Goal: Use online tool/utility: Utilize a website feature to perform a specific function

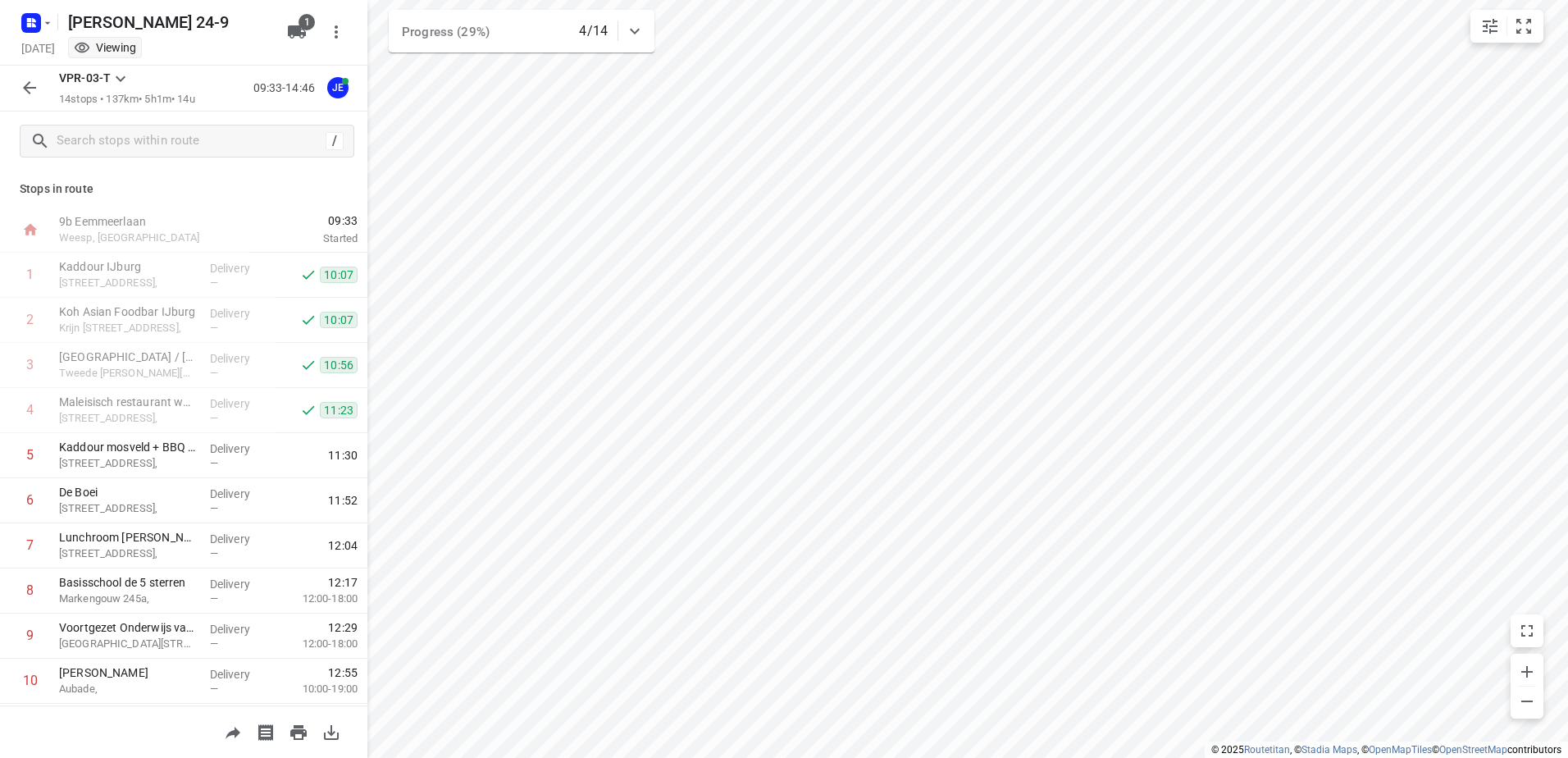
scroll to position [224, 0]
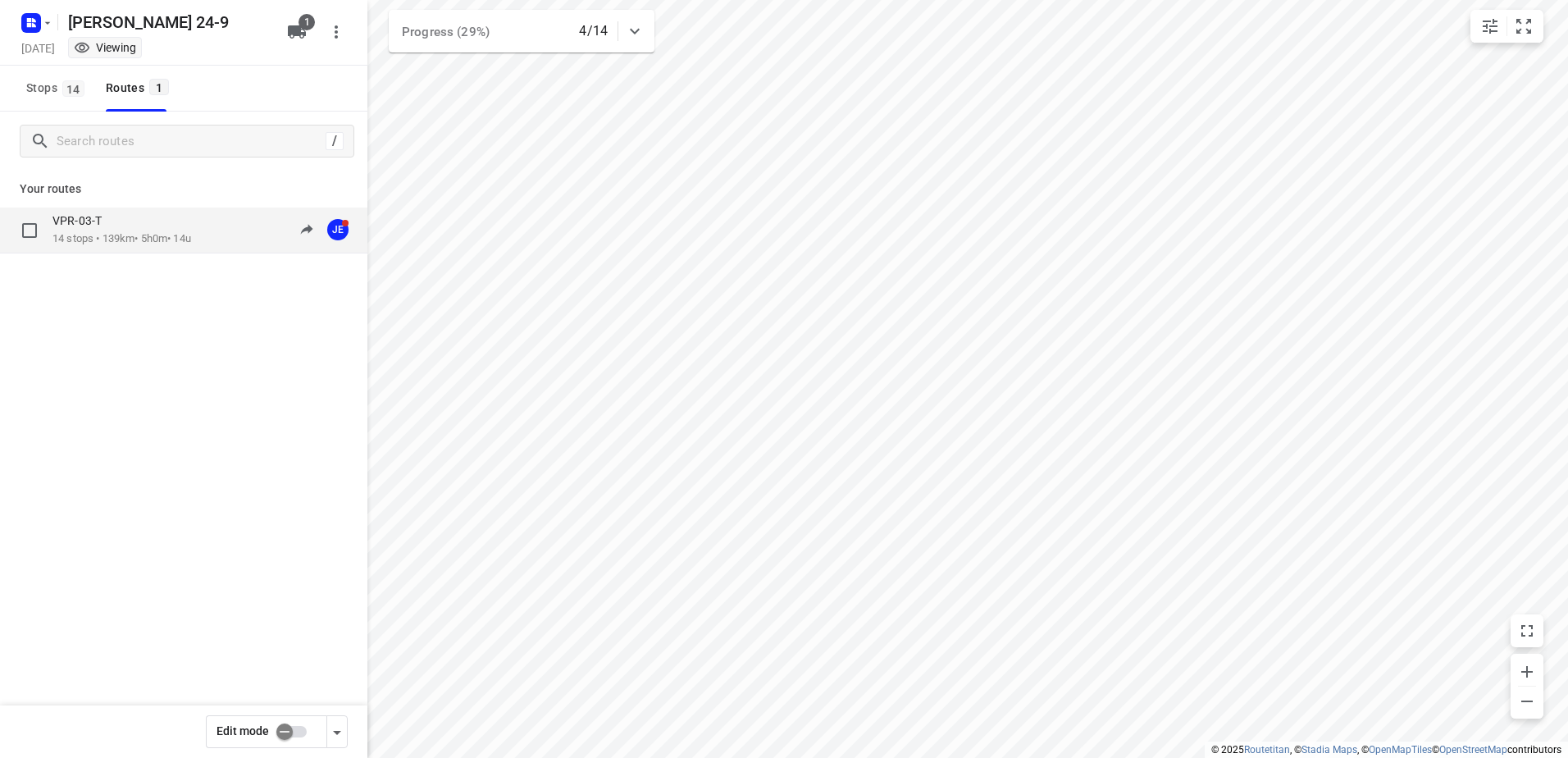
click at [99, 218] on p "VPR-03-T" at bounding box center [82, 220] width 59 height 15
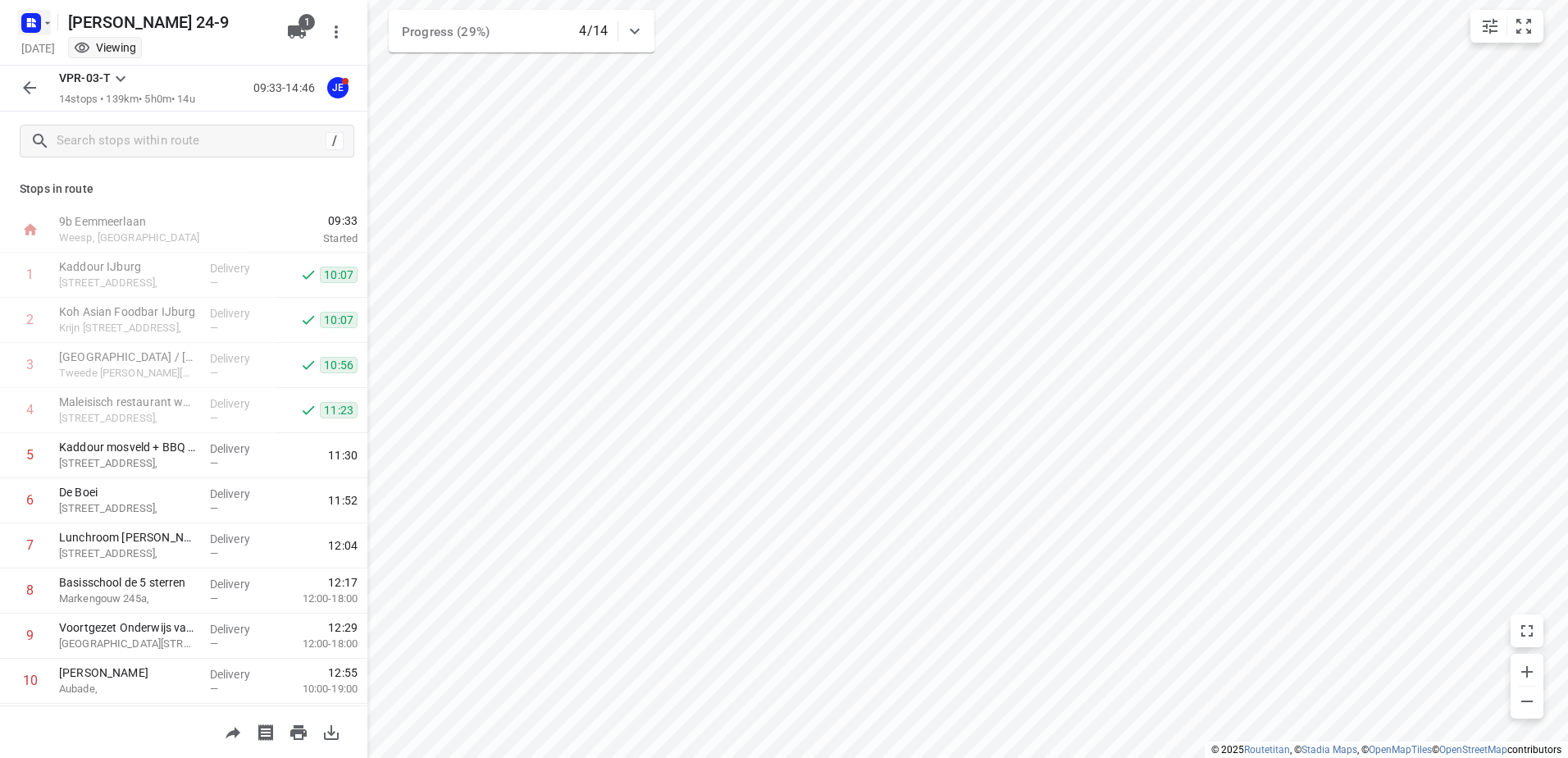
click at [42, 20] on icon "button" at bounding box center [47, 23] width 13 height 13
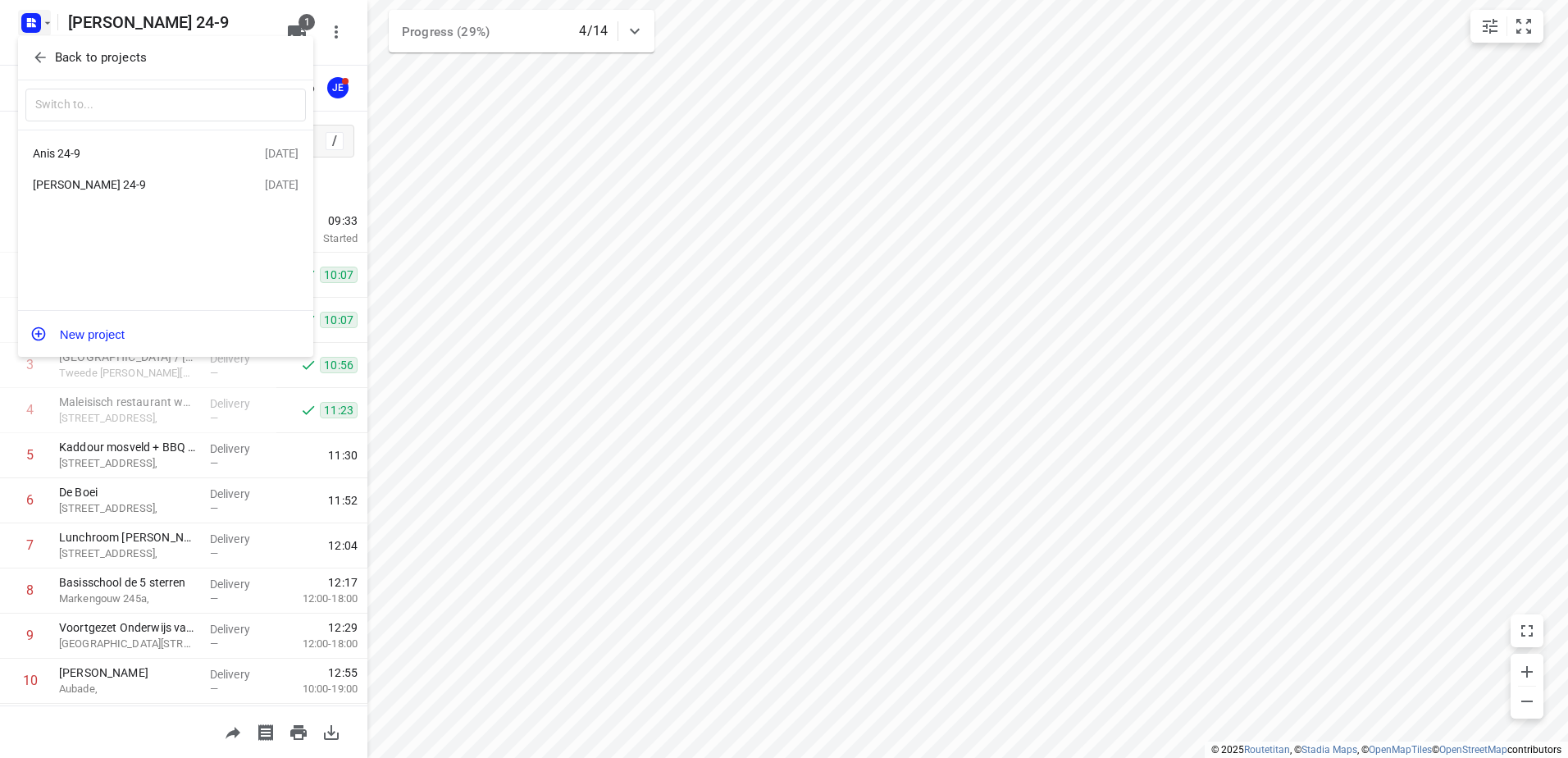
click at [82, 151] on div "Anis 24-9" at bounding box center [127, 153] width 189 height 13
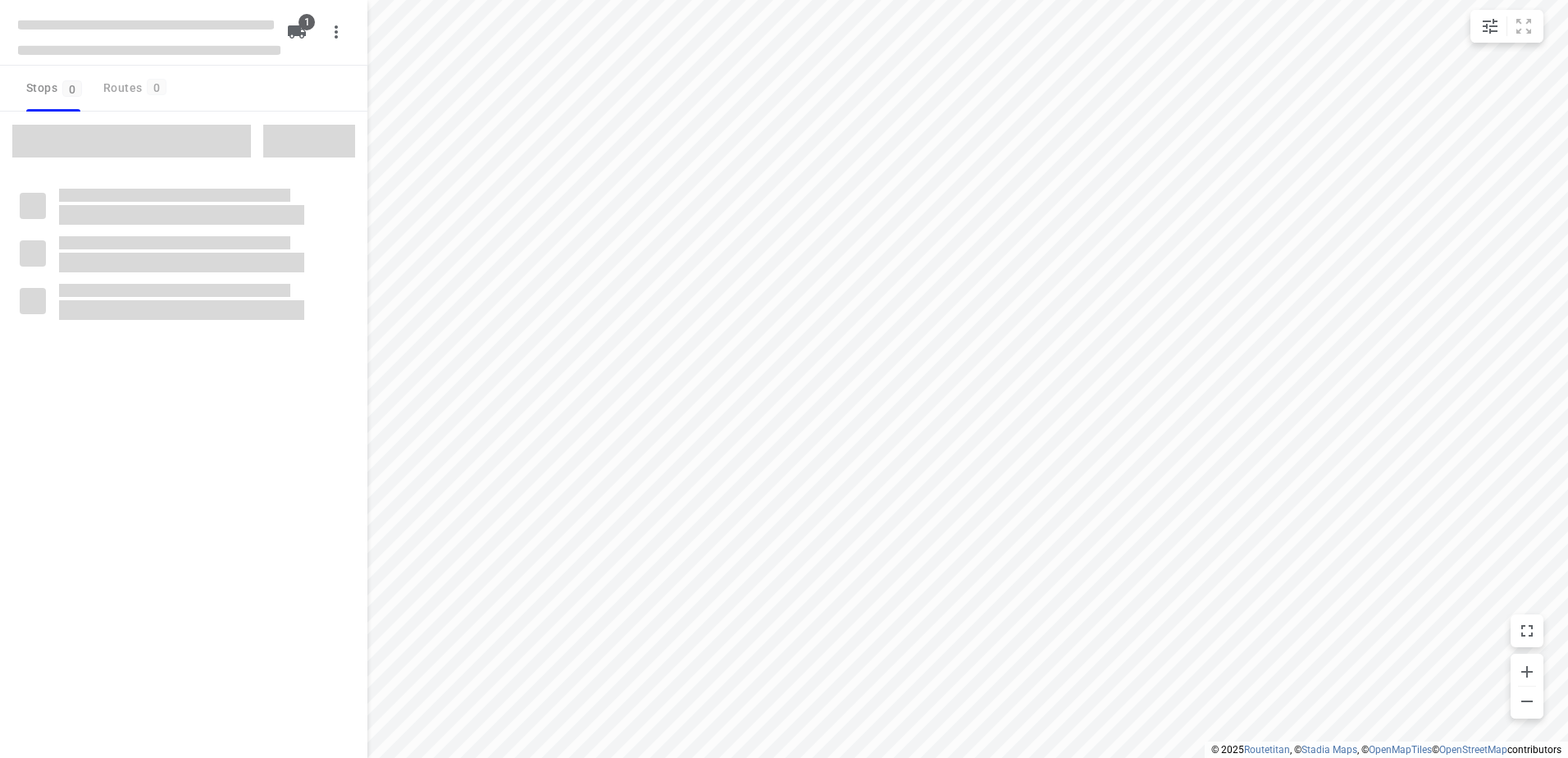
type input "distance"
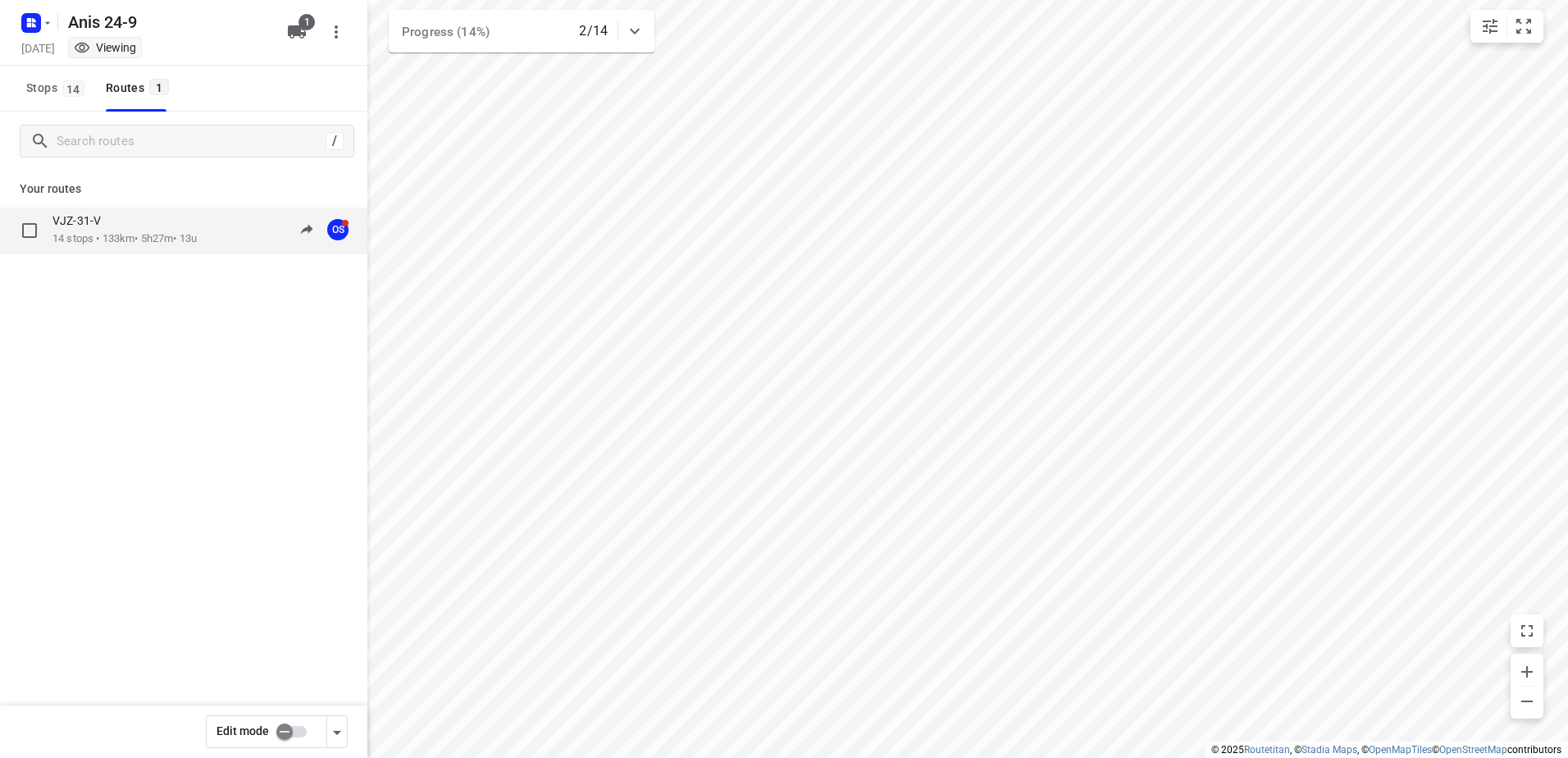
click at [92, 233] on p "14 stops • 133km • 5h27m • 13u" at bounding box center [125, 239] width 144 height 16
